Goal: Understand process/instructions

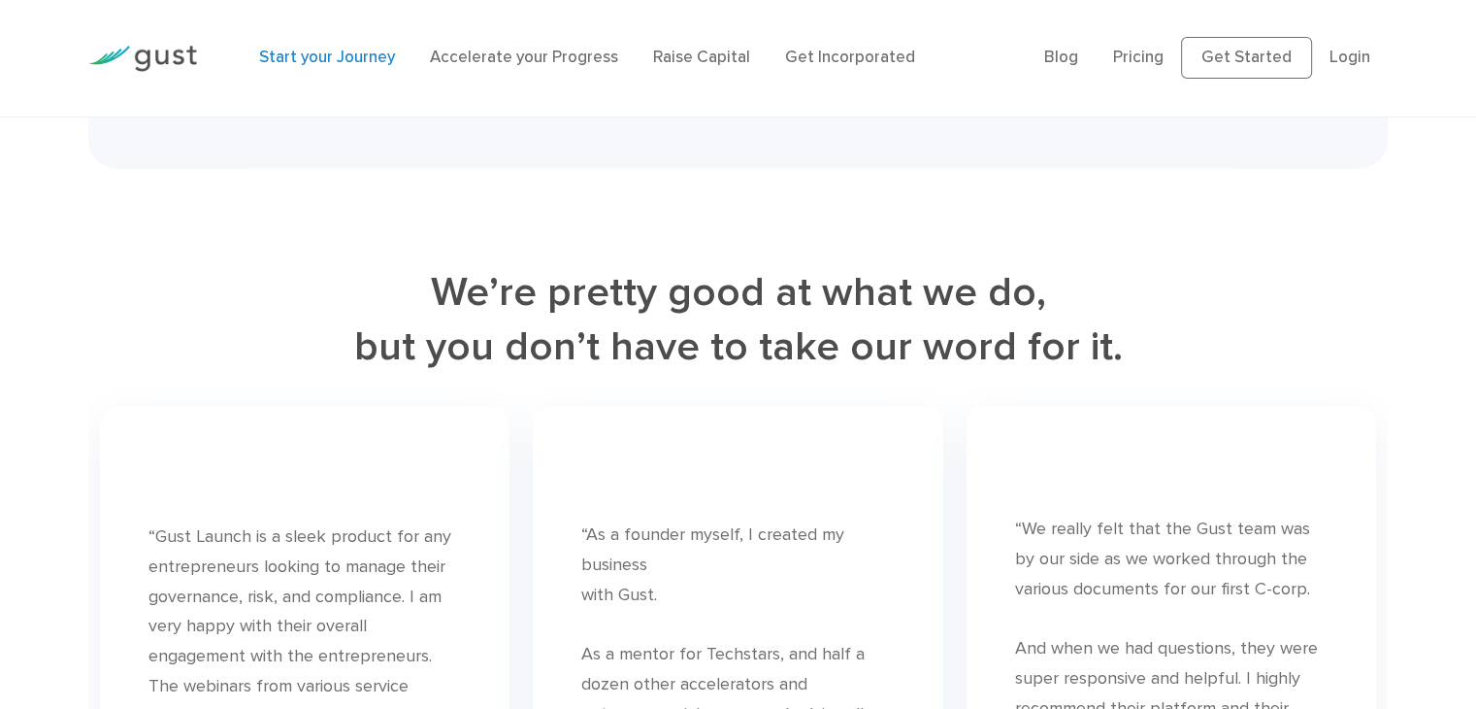
scroll to position [5088, 0]
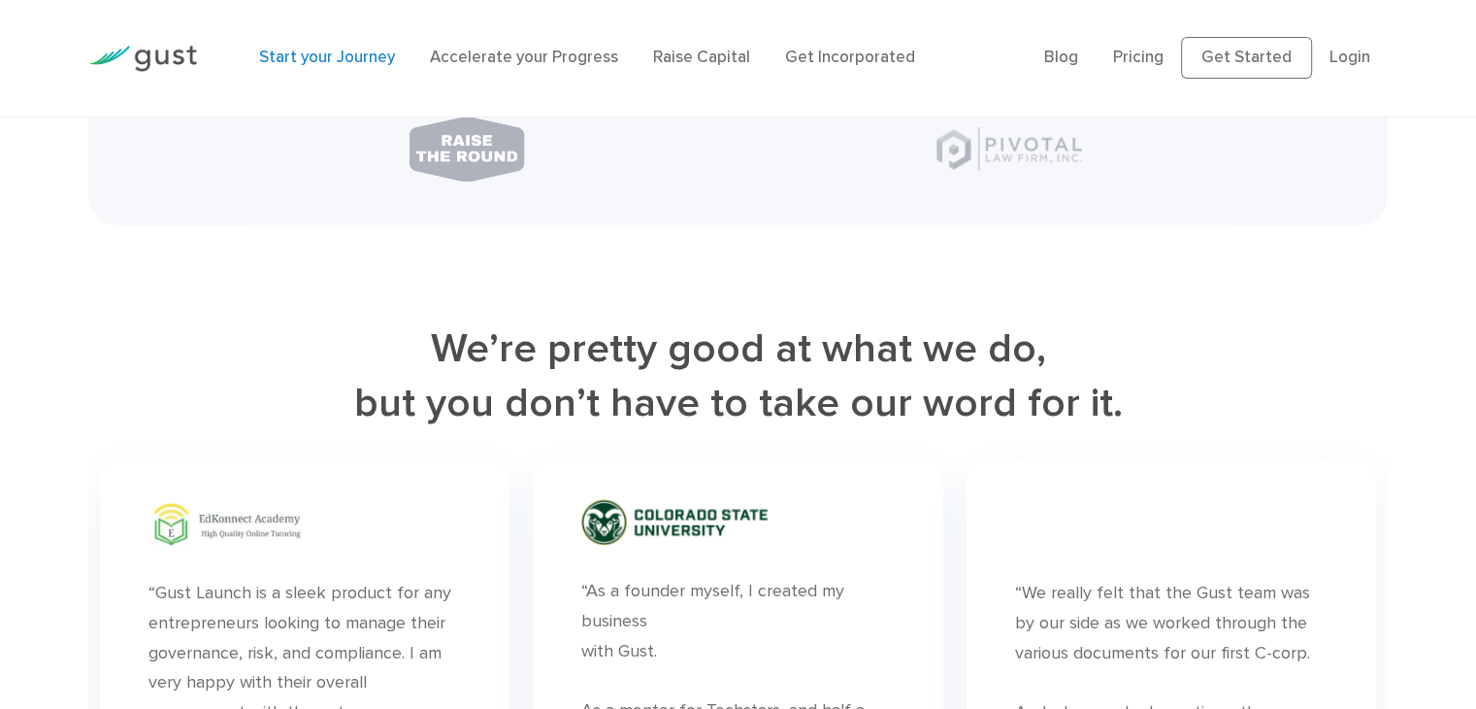
click at [322, 59] on link "Start your Journey" at bounding box center [327, 57] width 136 height 19
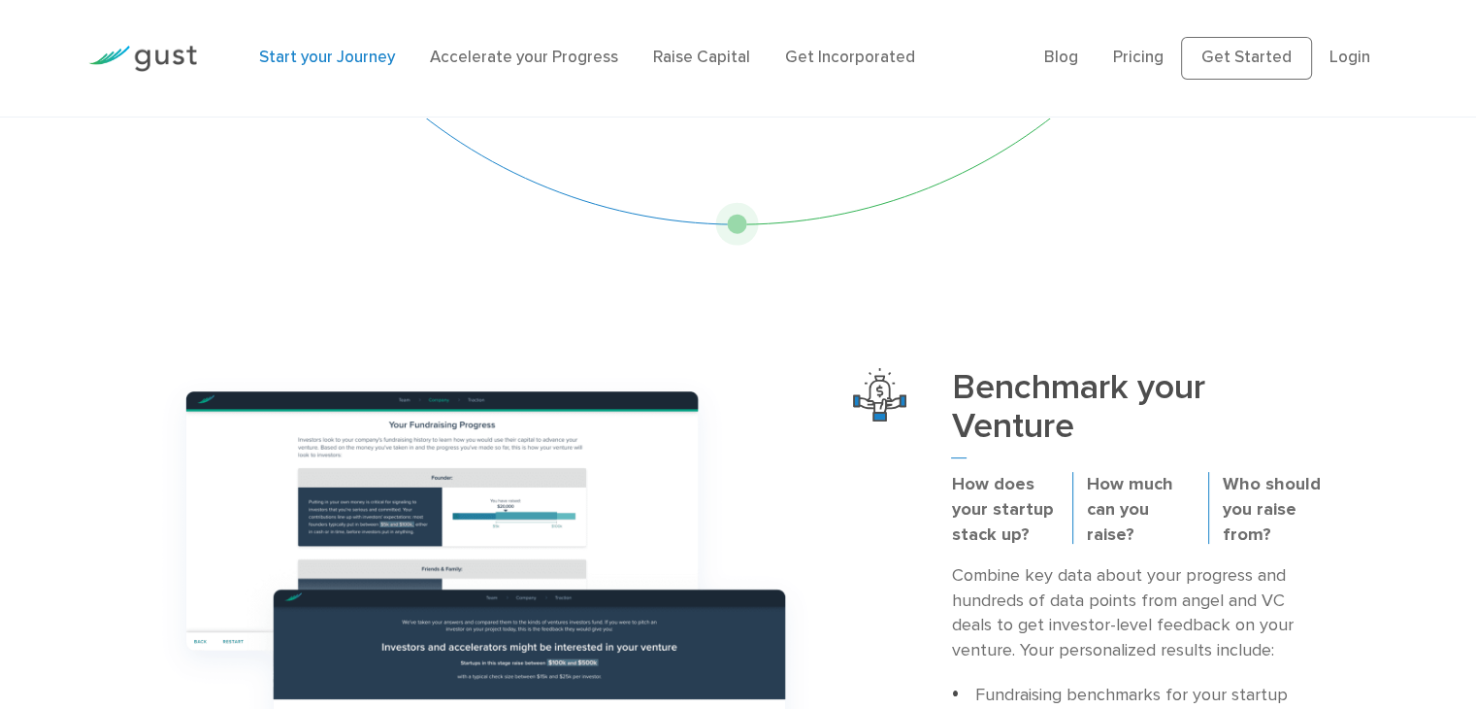
scroll to position [388, 0]
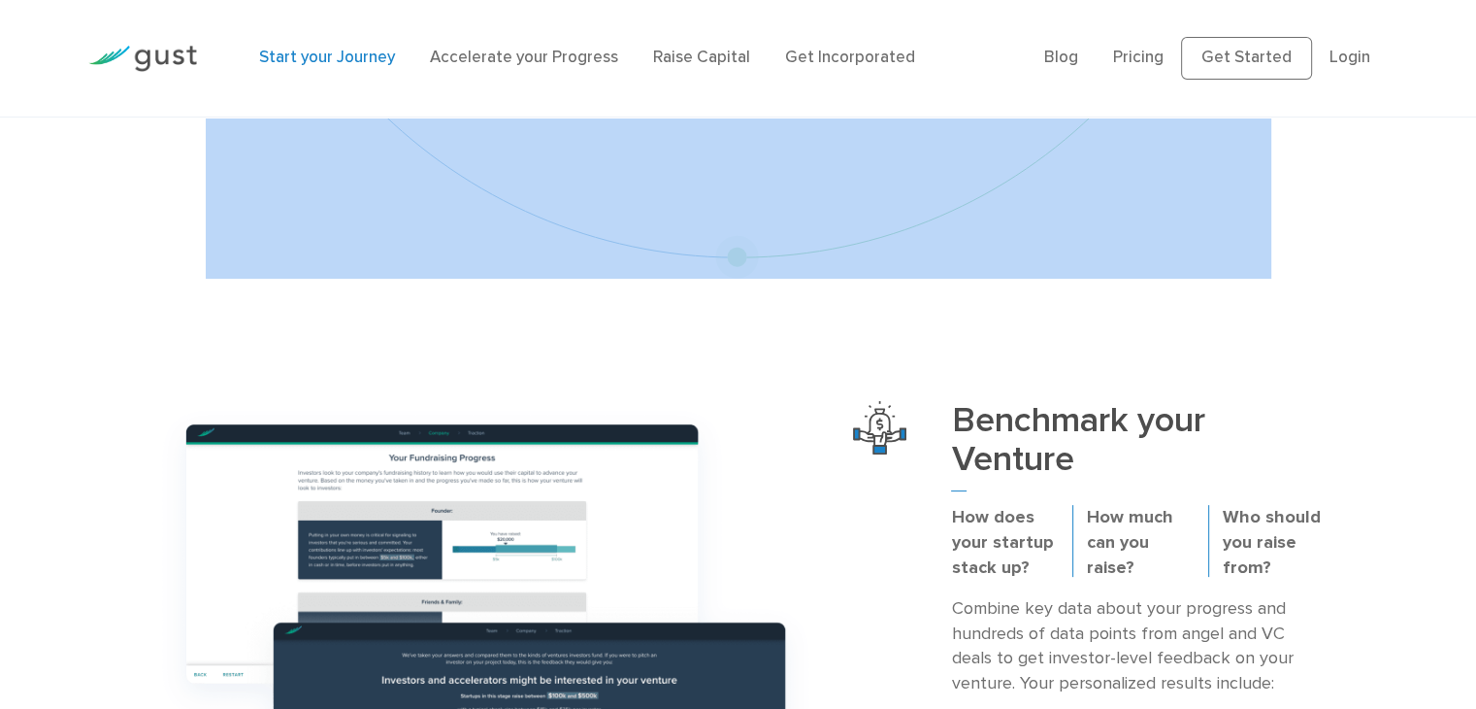
drag, startPoint x: 742, startPoint y: 163, endPoint x: 726, endPoint y: 336, distance: 173.5
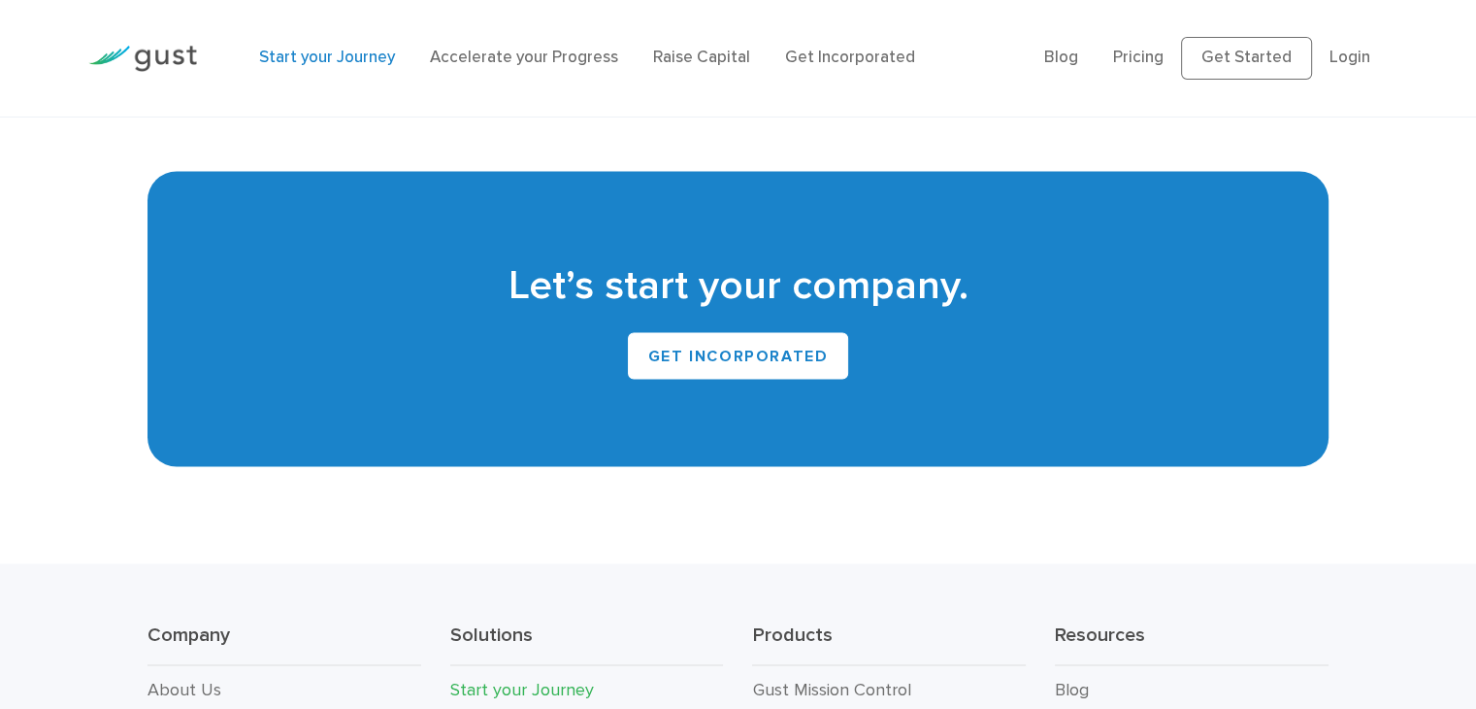
scroll to position [3494, 0]
